Goal: Task Accomplishment & Management: Use online tool/utility

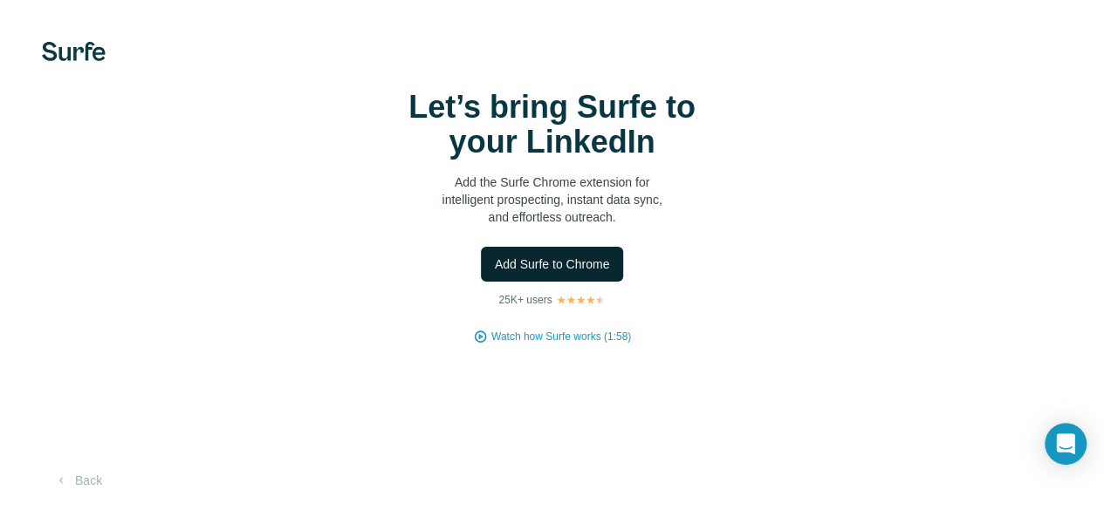
click at [495, 273] on span "Add Surfe to Chrome" at bounding box center [552, 264] width 115 height 17
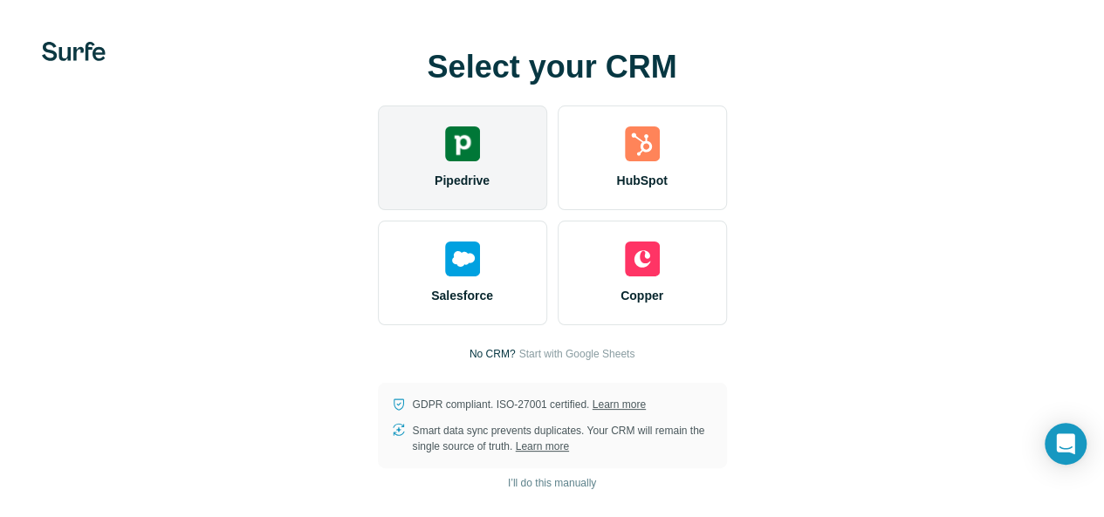
click at [378, 178] on div "Pipedrive" at bounding box center [462, 158] width 169 height 105
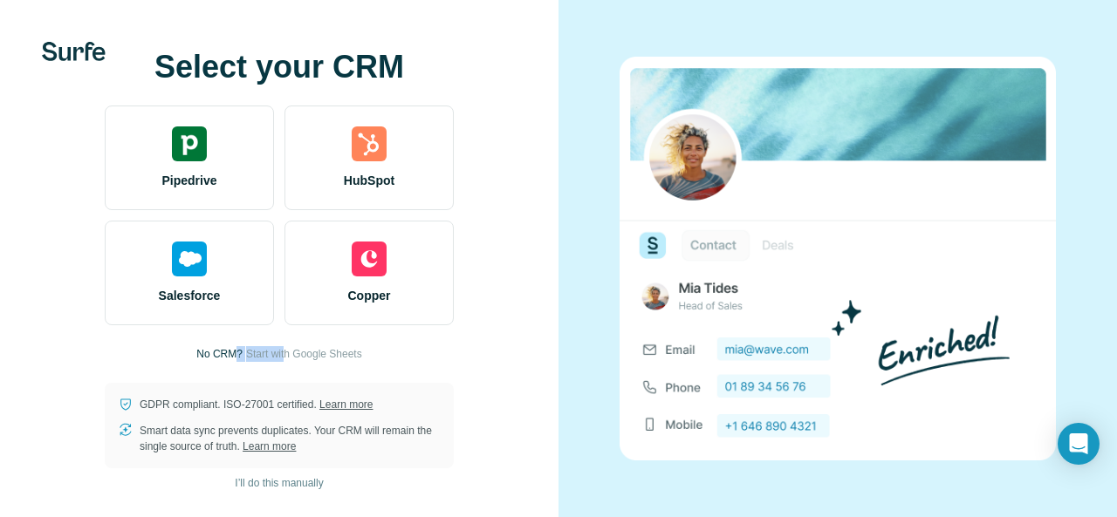
drag, startPoint x: 284, startPoint y: 341, endPoint x: 227, endPoint y: 349, distance: 57.3
click at [227, 349] on div "Select your CRM Pipedrive HubSpot Salesforce Copper No CRM? Start with Google S…" at bounding box center [279, 259] width 489 height 419
click at [340, 354] on span "Start with Google Sheets" at bounding box center [304, 354] width 116 height 16
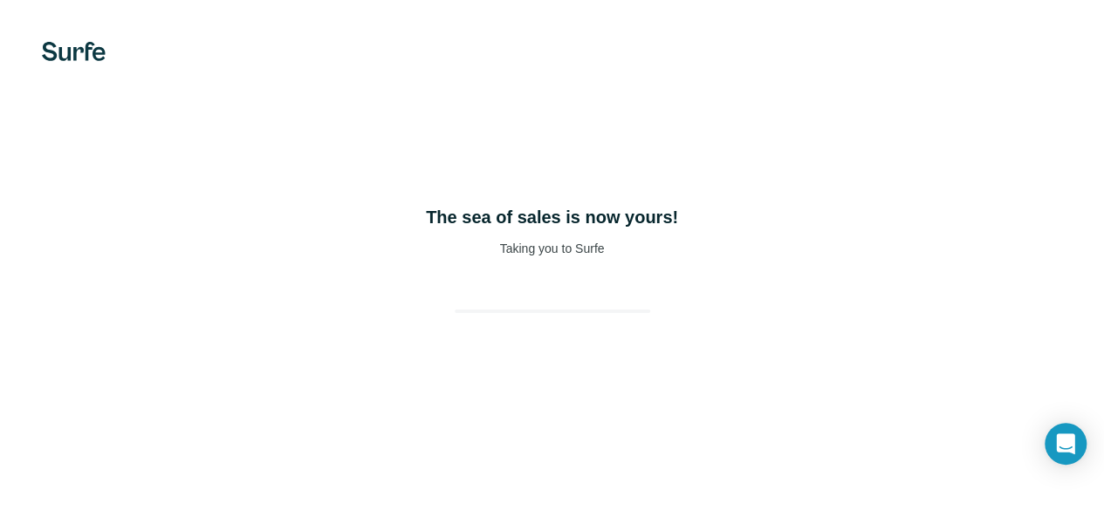
click at [544, 345] on div "The sea of sales is now yours! Taking you to Surfe" at bounding box center [552, 258] width 1104 height 517
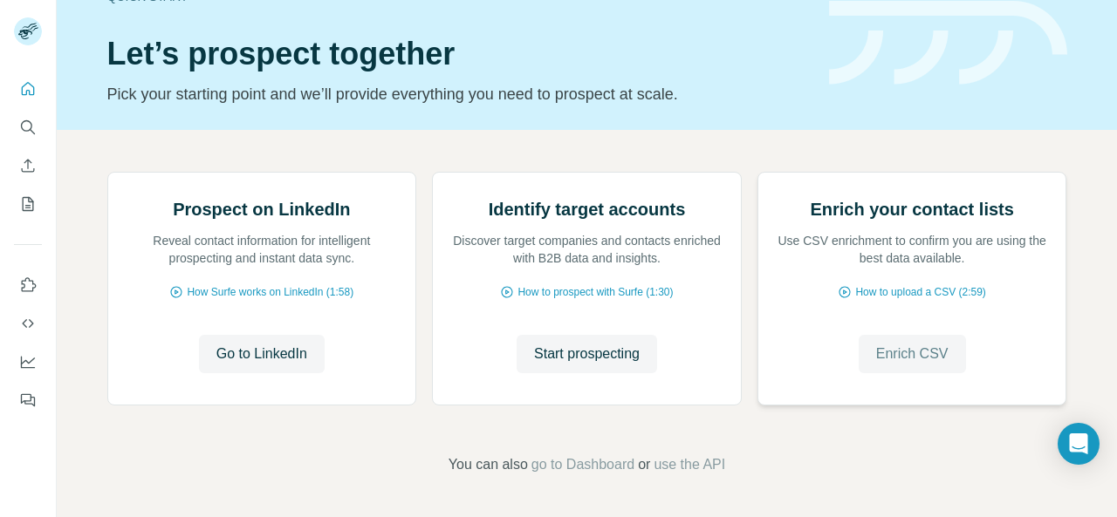
scroll to position [216, 0]
click at [694, 464] on span "use the API" at bounding box center [689, 465] width 72 height 21
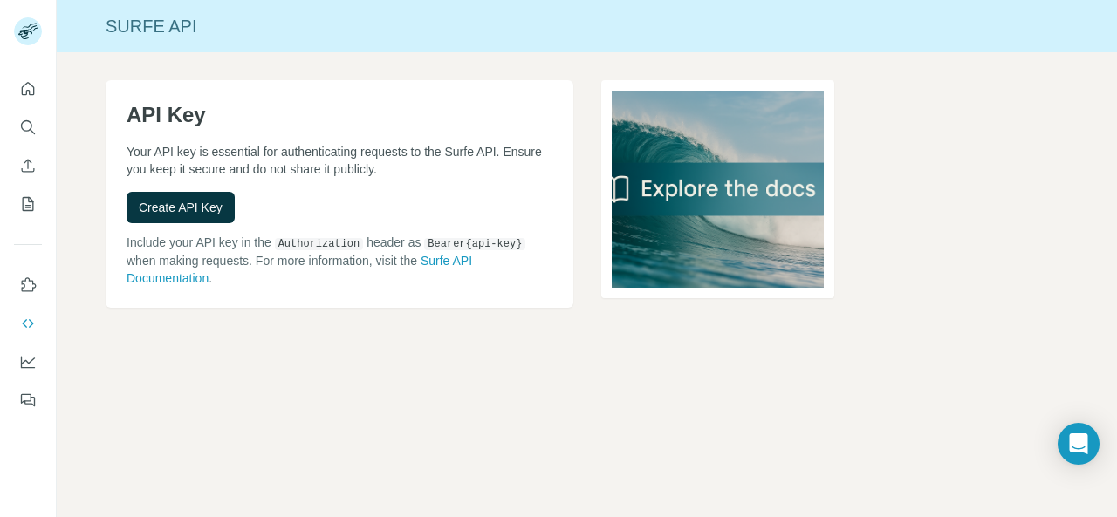
click at [694, 464] on div "Surfe API API Key Your API key is essential for authenticating requests to the …" at bounding box center [587, 258] width 1060 height 517
click at [185, 202] on span "Create API Key" at bounding box center [181, 207] width 84 height 17
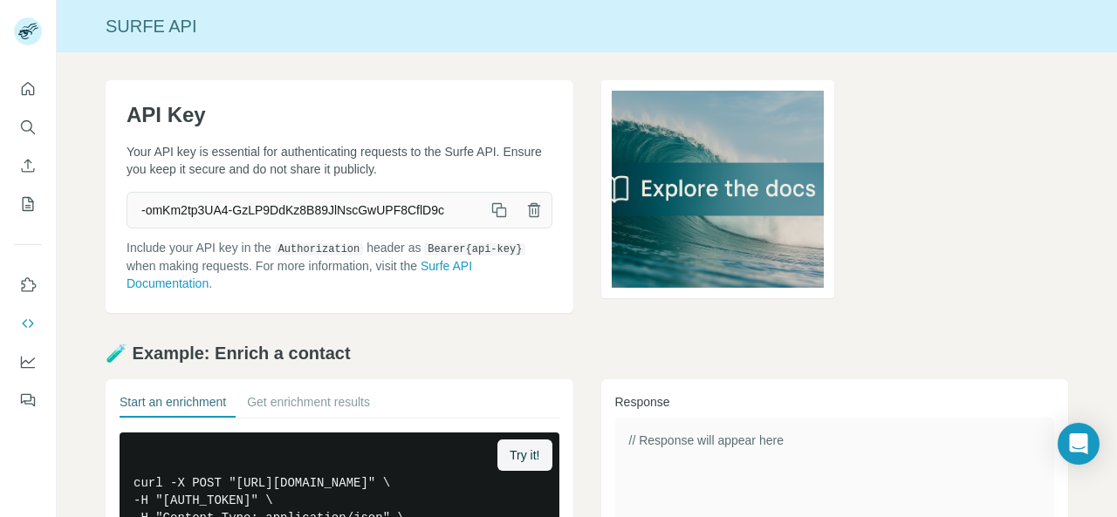
click at [491, 212] on icon "button" at bounding box center [498, 210] width 17 height 17
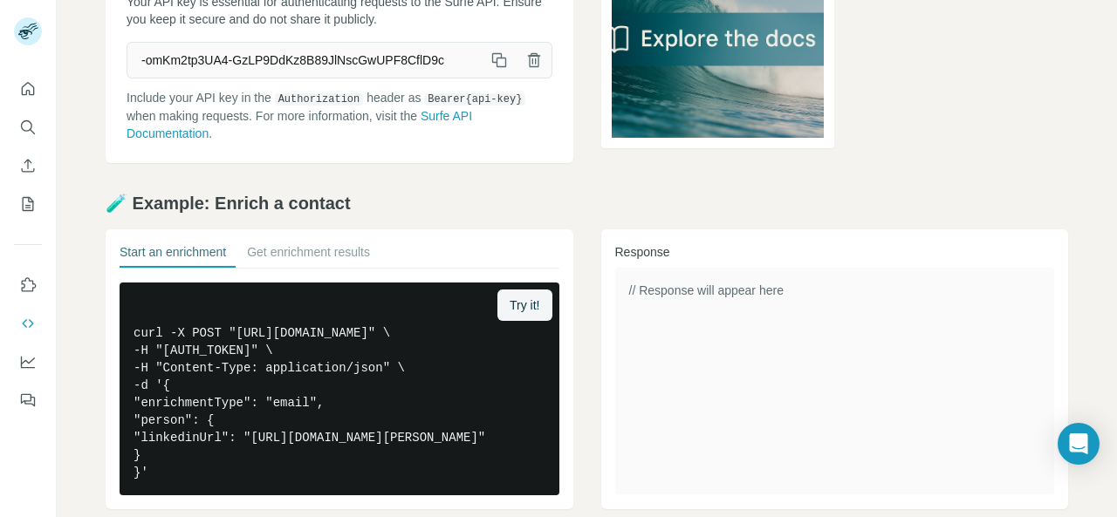
scroll to position [167, 0]
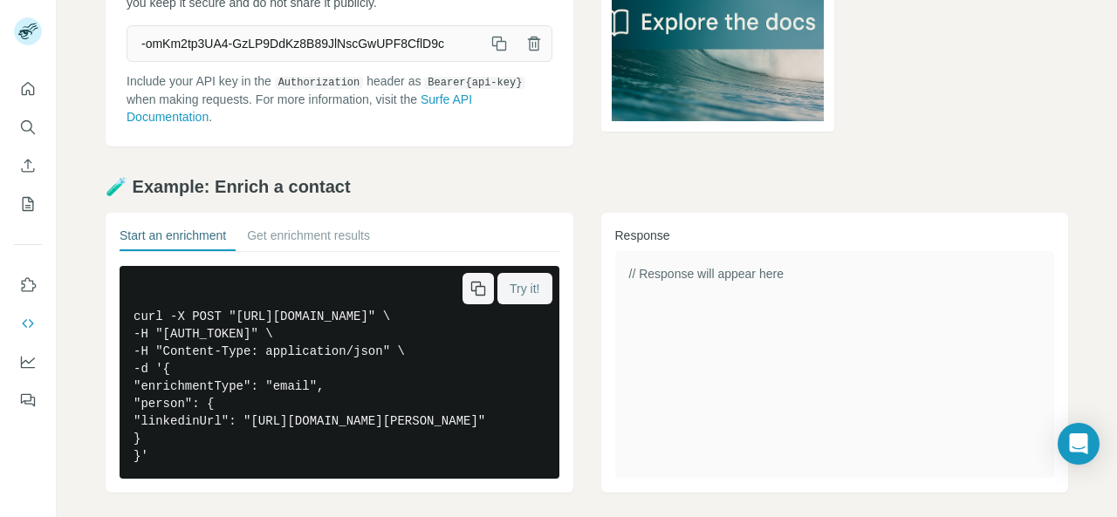
click at [516, 287] on span "Try it!" at bounding box center [525, 288] width 30 height 17
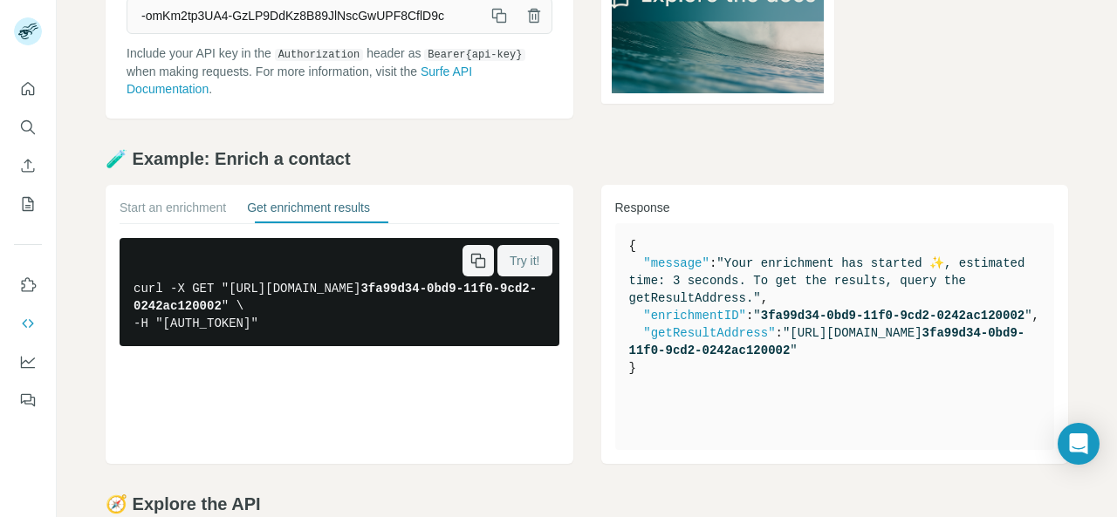
scroll to position [410, 0]
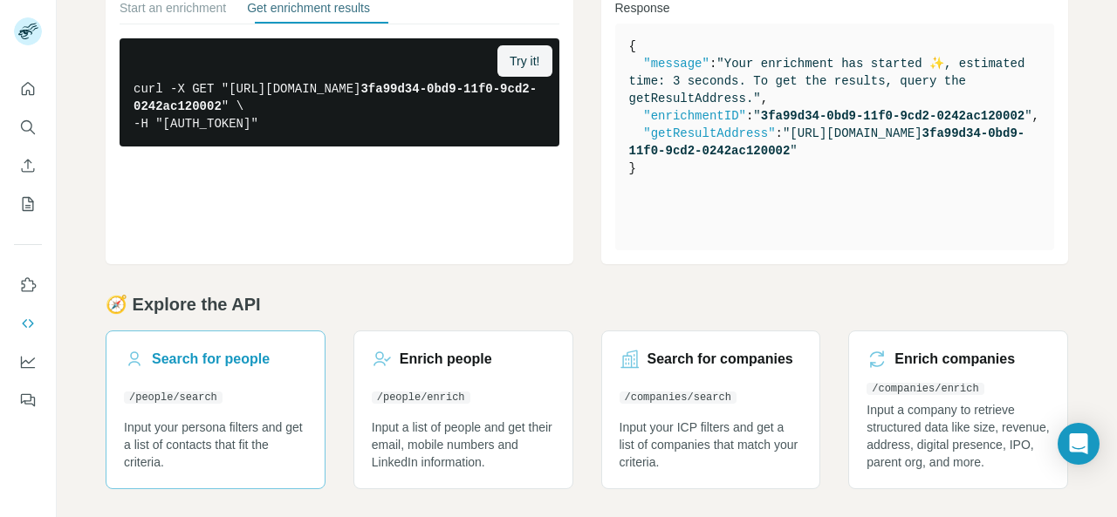
click at [210, 351] on h3 "Search for people" at bounding box center [211, 359] width 118 height 21
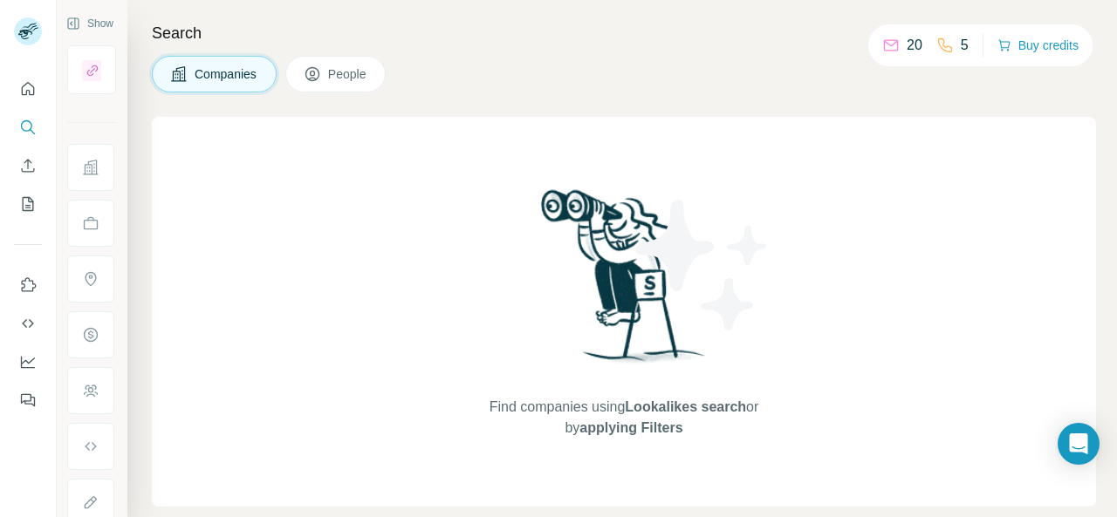
click at [340, 59] on button "People" at bounding box center [335, 74] width 101 height 37
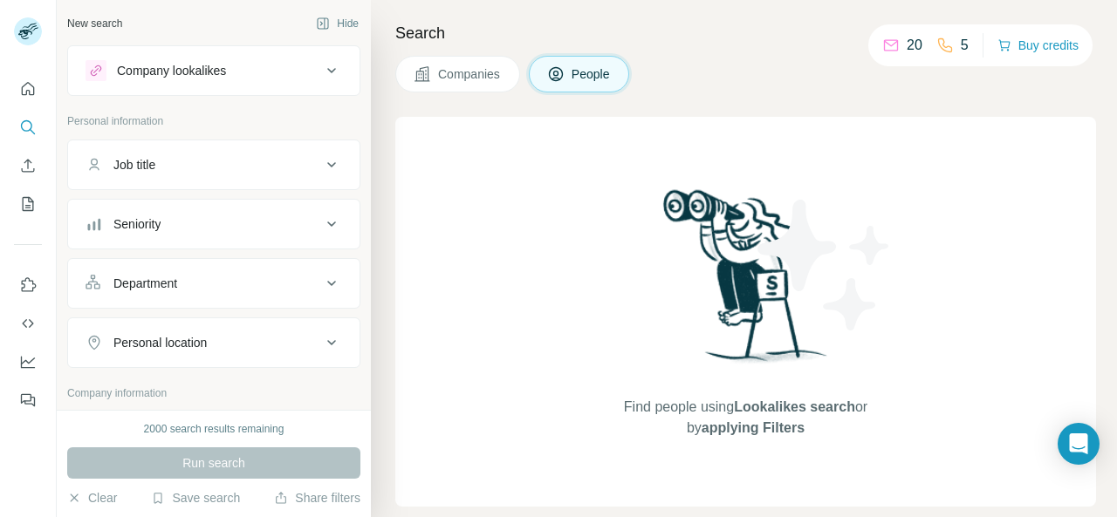
click at [597, 76] on span "People" at bounding box center [591, 73] width 40 height 17
click at [321, 67] on icon at bounding box center [331, 70] width 21 height 21
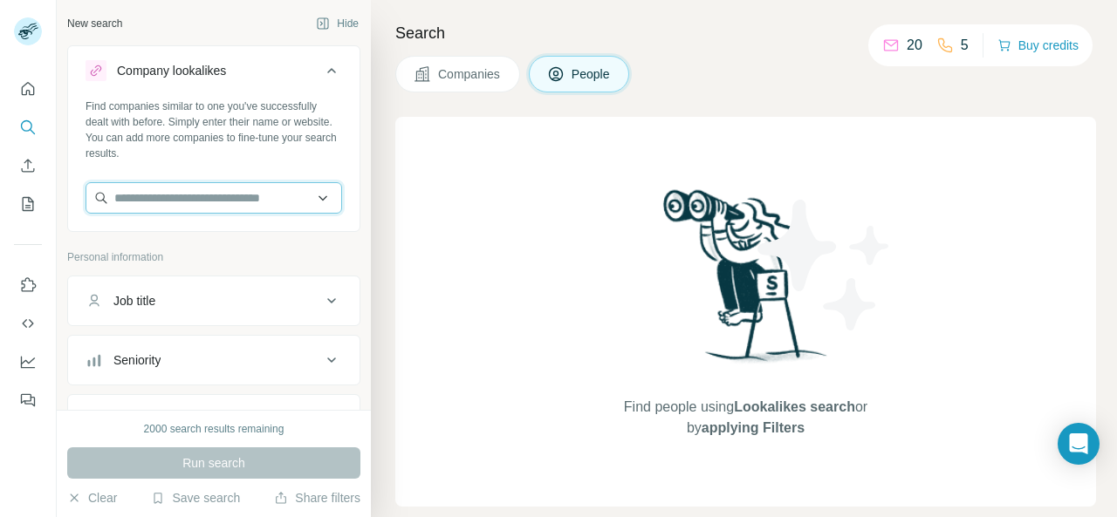
click at [173, 202] on input "text" at bounding box center [214, 197] width 257 height 31
type input "**********"
click at [252, 292] on div "Job title" at bounding box center [204, 300] width 236 height 17
